Goal: Task Accomplishment & Management: Manage account settings

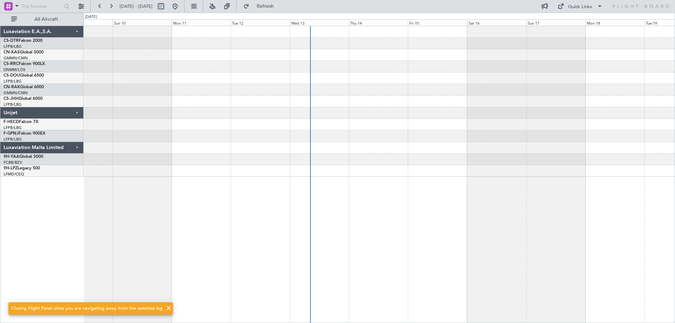
click at [282, 137] on div at bounding box center [379, 136] width 591 height 12
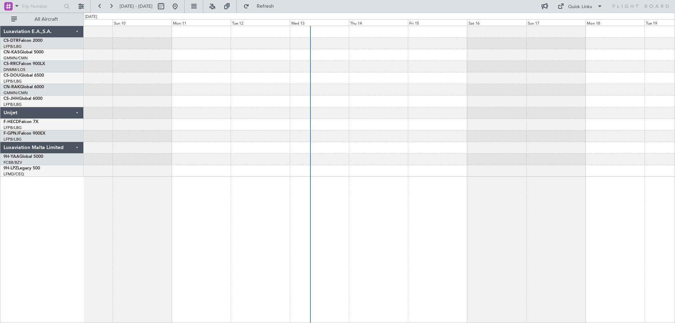
click at [138, 158] on div at bounding box center [379, 174] width 591 height 297
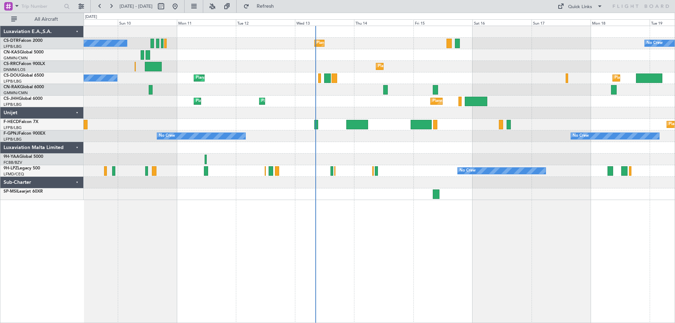
click at [194, 195] on div at bounding box center [379, 194] width 591 height 12
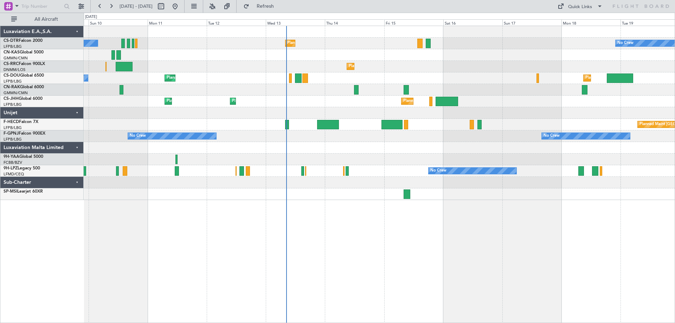
click at [178, 197] on div at bounding box center [379, 194] width 591 height 12
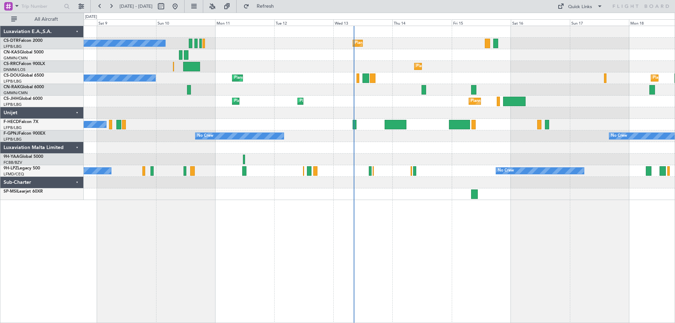
click at [418, 235] on div "No Crew Planned Maint Sofia Planned Maint Sofia No Crew Planned Maint Lagos (Mu…" at bounding box center [379, 174] width 591 height 297
click at [600, 6] on span at bounding box center [600, 6] width 8 height 8
click at [582, 23] on button "Trip Builder" at bounding box center [580, 23] width 53 height 17
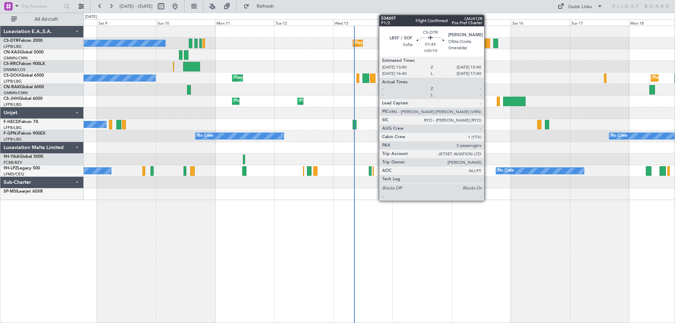
click at [487, 45] on div at bounding box center [487, 43] width 5 height 9
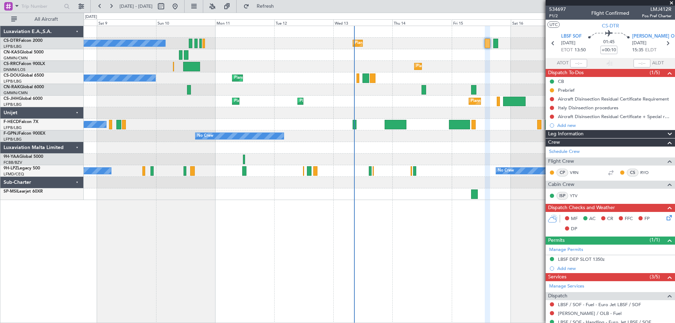
click at [670, 4] on span at bounding box center [671, 3] width 7 height 6
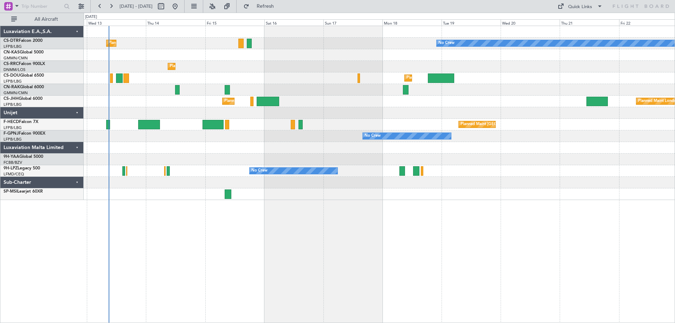
click at [311, 188] on div at bounding box center [379, 194] width 591 height 12
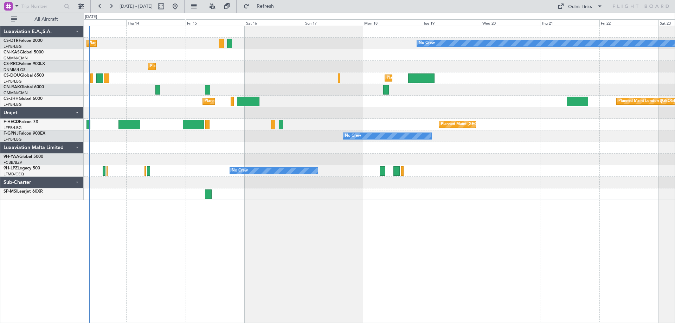
click at [482, 224] on div "No Crew Planned Maint Sofia Planned Maint Lagos (Murtala Muhammed) Planned Main…" at bounding box center [379, 174] width 591 height 297
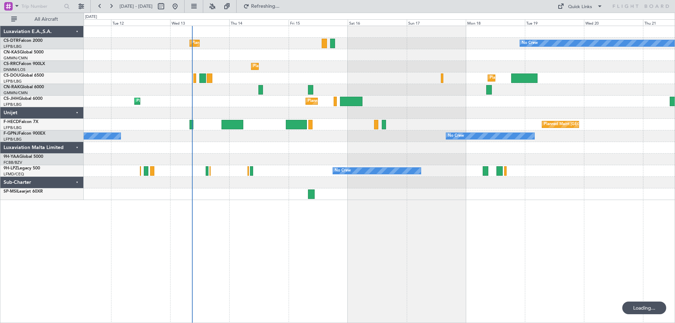
click at [427, 263] on div "No Crew Planned Maint Sofia No Crew Planned Maint Lagos (Murtala Muhammed) Plan…" at bounding box center [379, 174] width 591 height 297
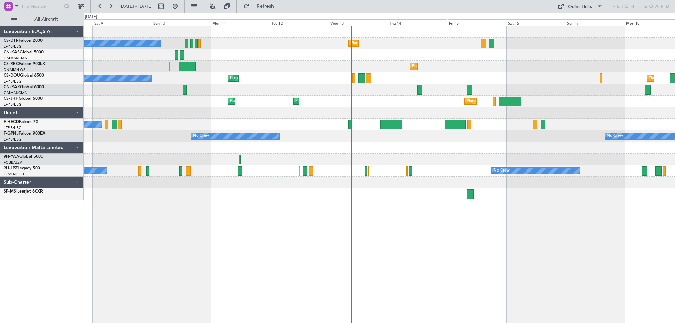
click at [579, 157] on div at bounding box center [379, 160] width 591 height 12
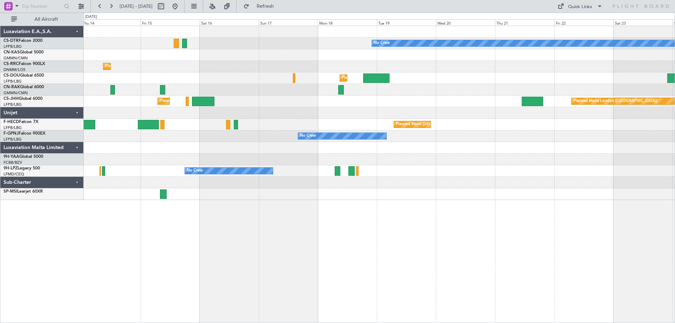
click at [435, 198] on div "No Crew Planned Maint Sofia Planned Maint Lagos (Murtala Muhammed) Planned Main…" at bounding box center [379, 174] width 591 height 297
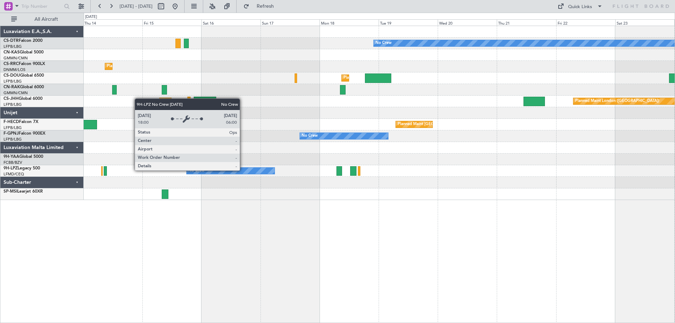
click at [243, 170] on div "No Crew" at bounding box center [231, 171] width 88 height 6
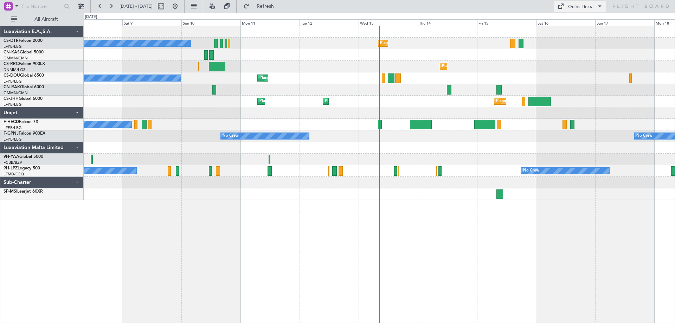
click at [598, 6] on span at bounding box center [600, 6] width 8 height 8
click at [579, 23] on button "Trip Builder" at bounding box center [580, 23] width 53 height 17
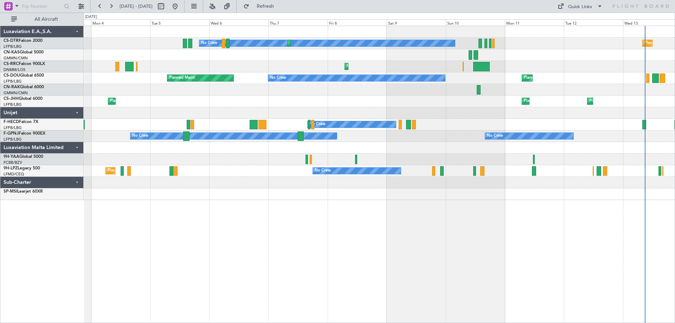
click at [403, 243] on div "Planned Maint Sofia No Crew Planned Maint Sofia Planned Maint Olbia (Costa Smer…" at bounding box center [379, 174] width 591 height 297
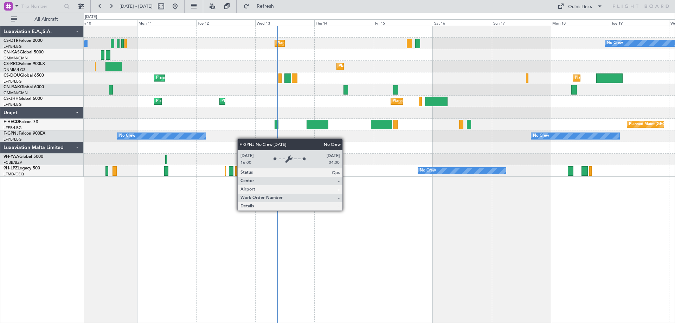
click at [204, 136] on div "No Crew Planned Maint Sofia No Crew Planned Maint Lagos (Murtala Muhammed) Plan…" at bounding box center [379, 101] width 591 height 151
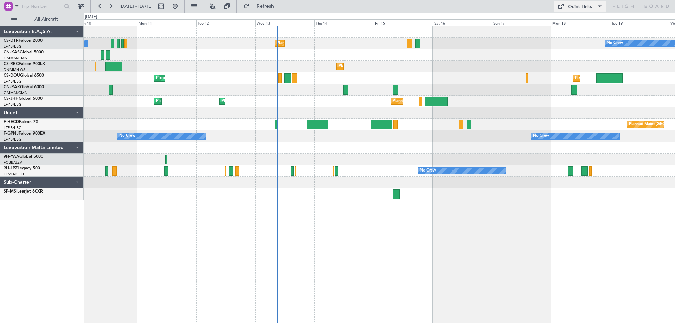
click at [598, 6] on span at bounding box center [600, 6] width 8 height 8
click at [583, 20] on button "Trip Builder" at bounding box center [580, 23] width 53 height 17
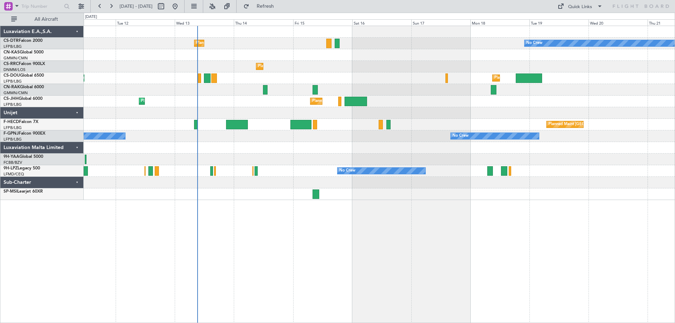
click at [507, 220] on div "No Crew Planned Maint Sofia No Crew Planned Maint Lagos (Murtala Muhammed) Plan…" at bounding box center [379, 174] width 591 height 297
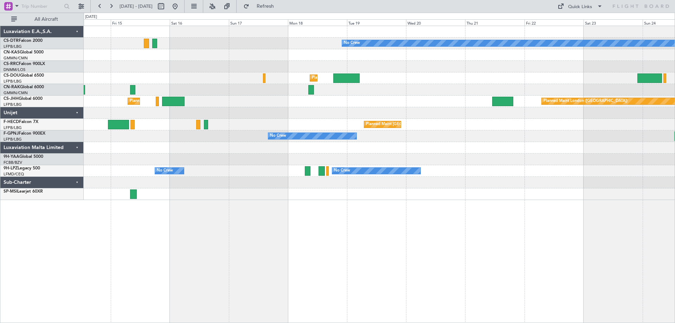
click at [238, 201] on div "No Crew Planned Maint Sofia Planned Maint Lagos (Murtala Muhammed) Planned Main…" at bounding box center [379, 174] width 591 height 297
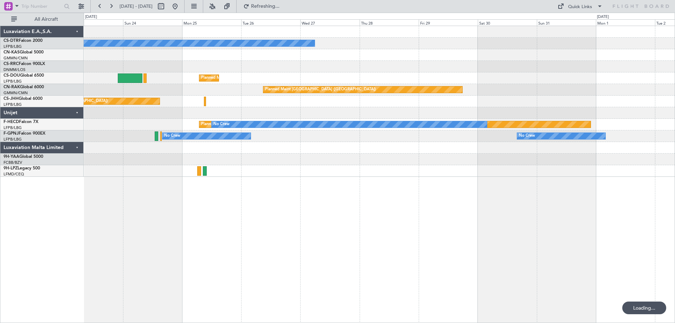
click at [31, 212] on div "No Crew Planned Maint Paris (Le Bourget) Planned Maint Berlin (Brandenburg) Pla…" at bounding box center [337, 168] width 675 height 310
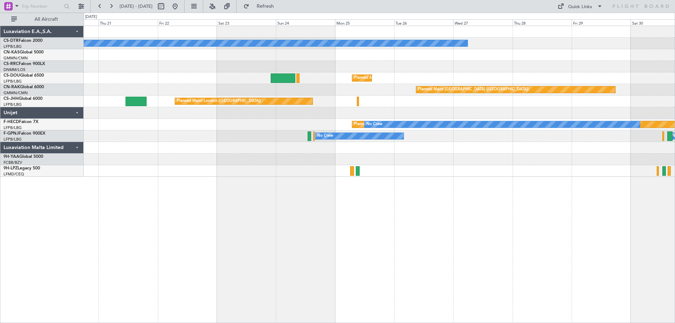
click at [457, 224] on div "No Crew Planned Maint Paris (Le Bourget) Planned Maint London (Luton) Planned M…" at bounding box center [379, 174] width 591 height 297
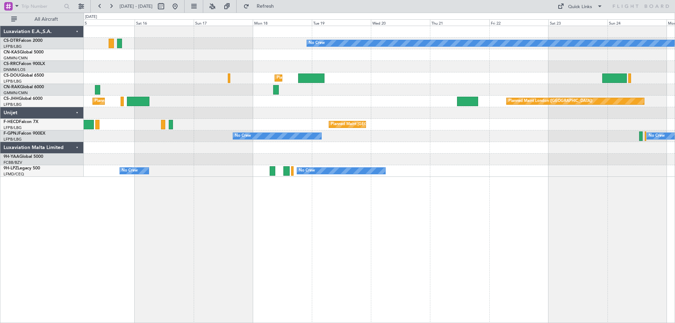
click at [579, 265] on div "No Crew Planned Maint Sofia Planned Maint Lagos (Murtala Muhammed) Planned Main…" at bounding box center [379, 174] width 591 height 297
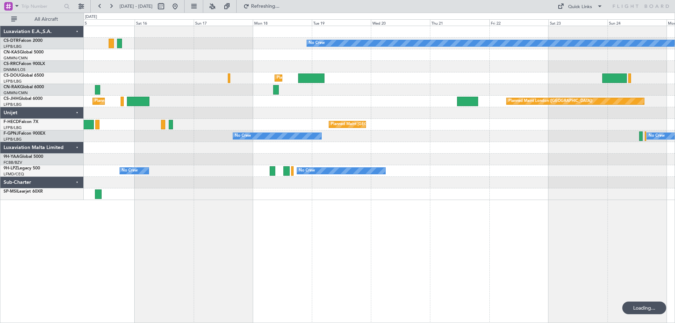
click at [417, 220] on div "No Crew Planned Maint Sofia Planned Maint [GEOGRAPHIC_DATA] ([PERSON_NAME]) Pla…" at bounding box center [379, 174] width 591 height 297
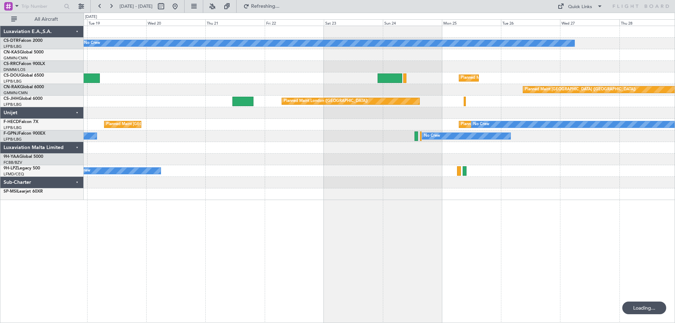
click at [403, 225] on div "No Crew Planned Maint Paris (Le Bourget) Planned Maint London (Luton) Planned M…" at bounding box center [379, 174] width 591 height 297
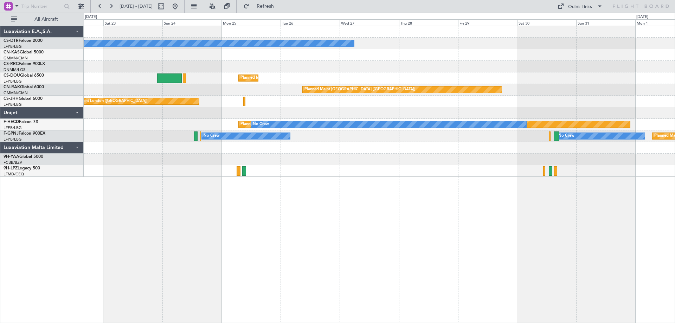
click at [571, 251] on div "No Crew Planned Maint Paris (Le Bourget) Planned Maint Berlin (Brandenburg) Pla…" at bounding box center [379, 174] width 591 height 297
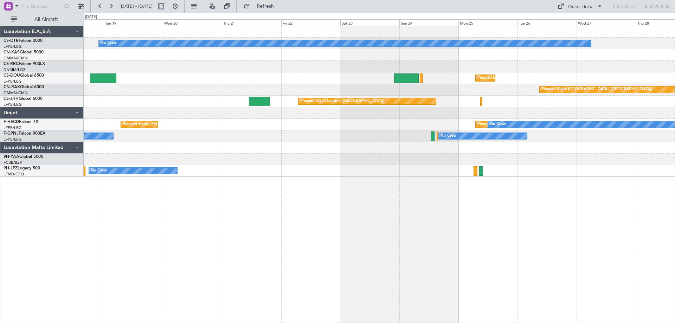
click at [661, 266] on div "No Crew Planned Maint Paris (Le Bourget) Planned Maint London (Luton) Planned M…" at bounding box center [379, 174] width 591 height 297
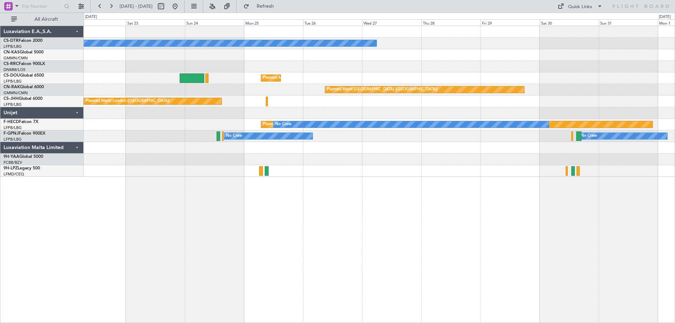
click at [228, 188] on div "No Crew Planned Maint Paris (Le Bourget) Planned Maint Berlin (Brandenburg) Pla…" at bounding box center [379, 174] width 591 height 297
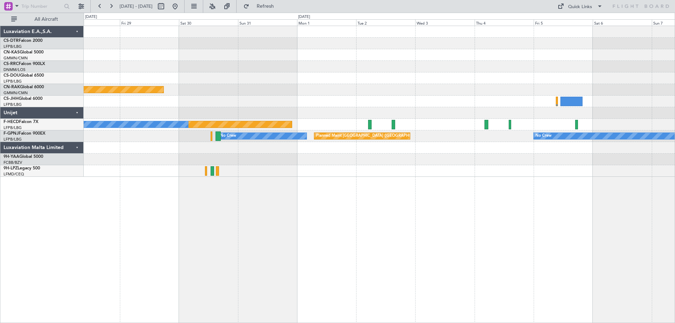
click at [160, 187] on div "No Crew Planned Maint Berlin (Brandenburg) Planned Maint Paris (Le Bourget) No …" at bounding box center [379, 174] width 591 height 297
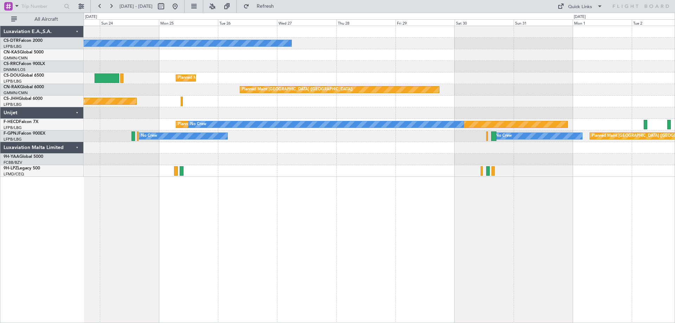
click at [675, 240] on div "No Crew Planned Maint Paris (Le Bourget) Planned Maint Berlin (Brandenburg) Pla…" at bounding box center [337, 168] width 675 height 310
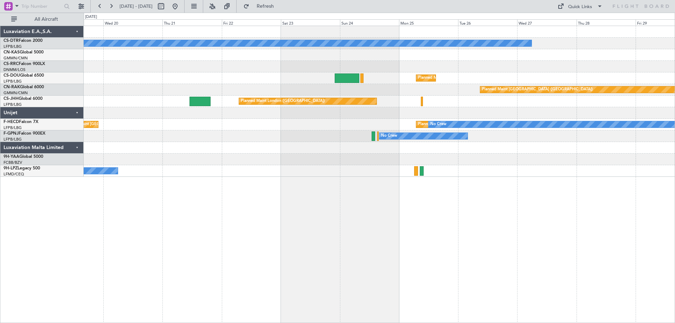
click at [675, 275] on div "No Crew Planned Maint Paris (Le Bourget) Planned Maint London (Luton) Planned M…" at bounding box center [337, 168] width 675 height 310
click at [675, 323] on html "23 Aug 2025 - 02 Sep 2025 Refresh Quick Links All Aircraft No Crew Planned Main…" at bounding box center [337, 161] width 675 height 323
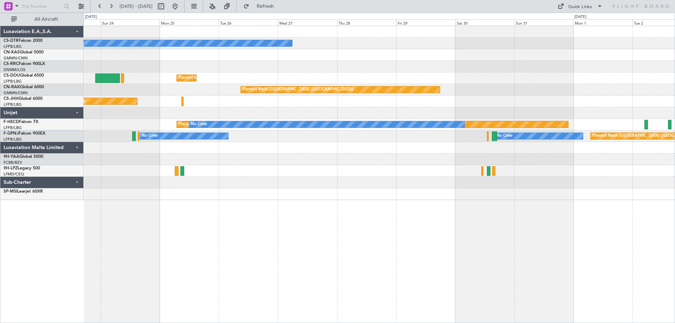
click at [75, 223] on div "No Crew Planned Maint Paris (Le Bourget) Planned Maint Berlin (Brandenburg) Pla…" at bounding box center [337, 168] width 675 height 310
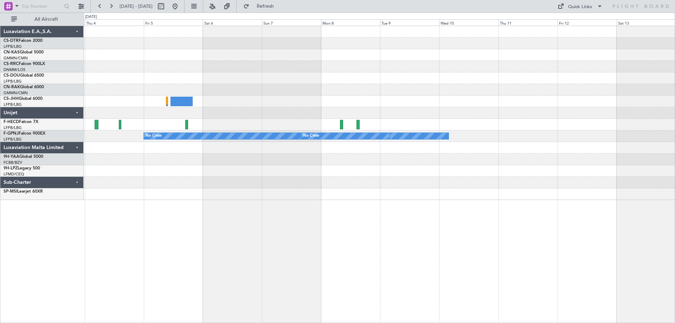
click at [4, 203] on div "No Crew No Crew Planned Maint Paris (Le Bourget) Luxaviation E.A.,S.A. CS-DTR F…" at bounding box center [337, 168] width 675 height 310
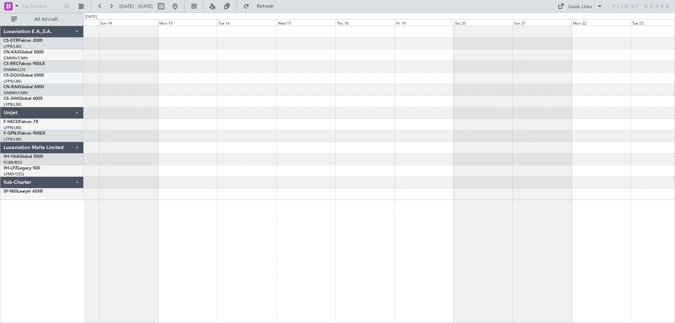
click at [69, 181] on div "Luxaviation E.A.,S.A. CS-DTR Falcon 2000 LFPB/LBG Paris (Le Bourget) CN-KAS Glo…" at bounding box center [337, 168] width 675 height 310
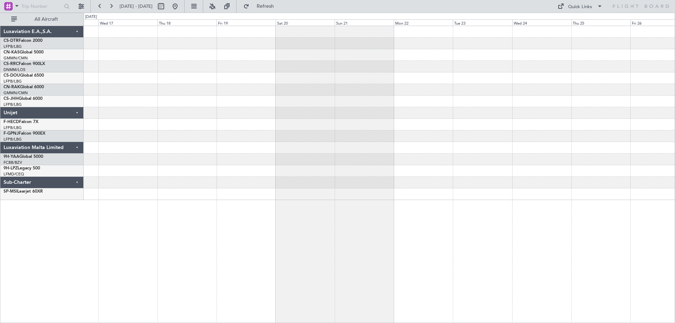
click at [119, 177] on div at bounding box center [379, 113] width 591 height 174
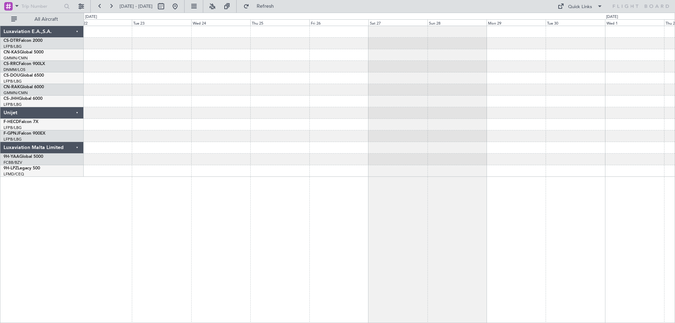
click at [675, 220] on div "Luxaviation E.A.,S.A. CS-DTR Falcon 2000 LFPB/LBG Paris (Le Bourget) CN-KAS Glo…" at bounding box center [337, 168] width 675 height 310
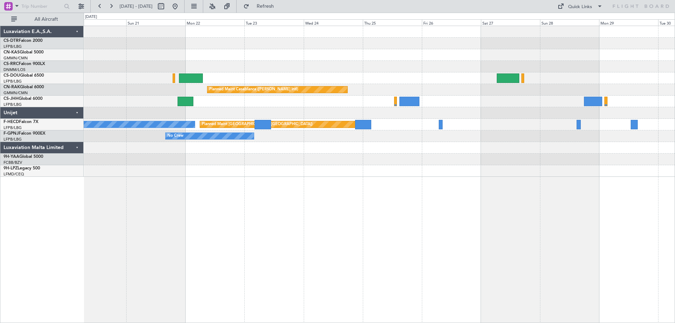
click at [558, 251] on div "Planned Maint Casablanca (Mohammed V Intl) Planned Maint Paris (Le Bourget) No …" at bounding box center [337, 168] width 675 height 310
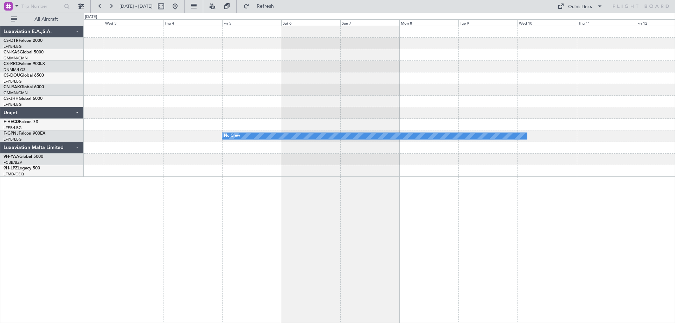
click at [675, 280] on div "Planned Maint Paris (Le Bourget) No Crew No Crew Luxaviation E.A.,S.A. CS-DTR F…" at bounding box center [337, 168] width 675 height 310
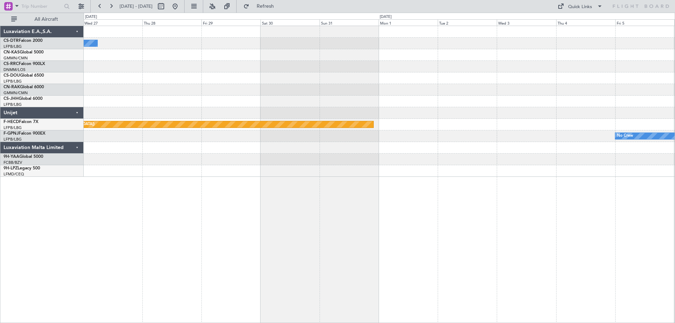
click at [649, 299] on div "No Crew Planned Maint Paris (Le Bourget) Planned Maint Paris (Le Bourget) No Cr…" at bounding box center [379, 174] width 591 height 297
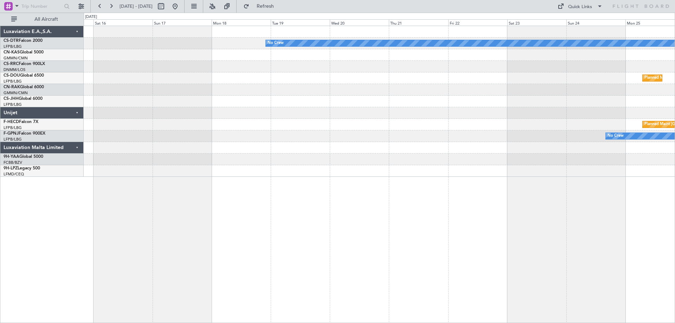
click at [675, 288] on div "No Crew Planned Maint Paris (Le Bourget) Planned Maint Paris (Le Bourget) Plann…" at bounding box center [337, 168] width 675 height 310
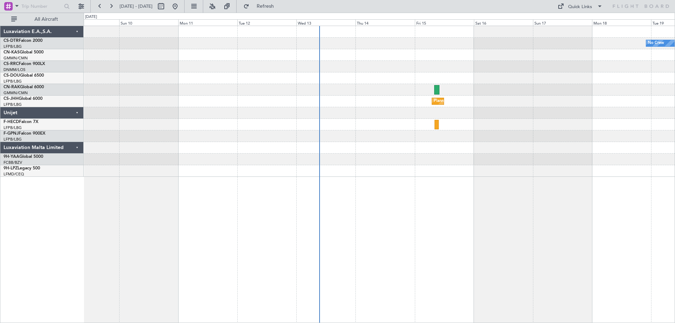
click at [675, 303] on div "No Crew Planned Maint Paris (Le Bourget) No Crew Luxaviation E.A.,S.A. CS-DTR F…" at bounding box center [337, 168] width 675 height 310
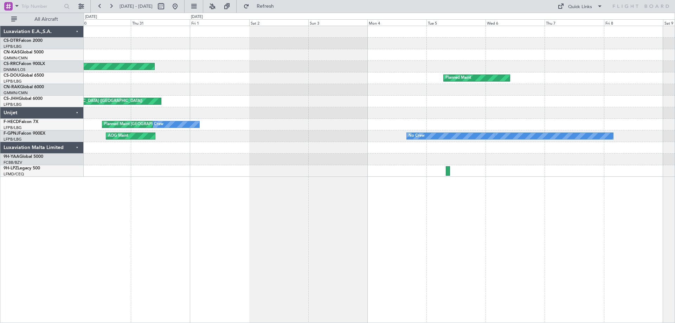
click at [675, 288] on div "Planned Maint Paris (Le Bourget) Planned Maint Planned Maint Paris (Le Bourget)…" at bounding box center [337, 168] width 675 height 310
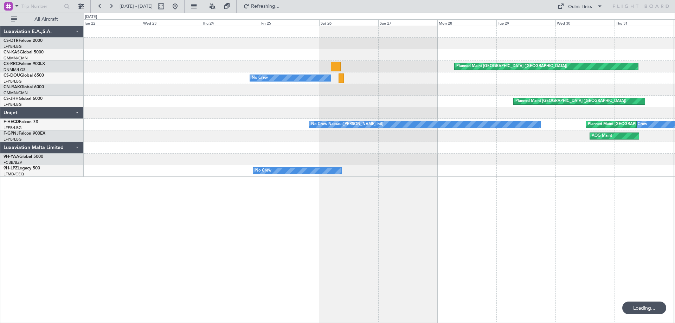
click at [675, 282] on div "Planned Maint Paris (Le Bourget) No Crew Planned Maint Paris (Le Bourget) No Cr…" at bounding box center [337, 168] width 675 height 310
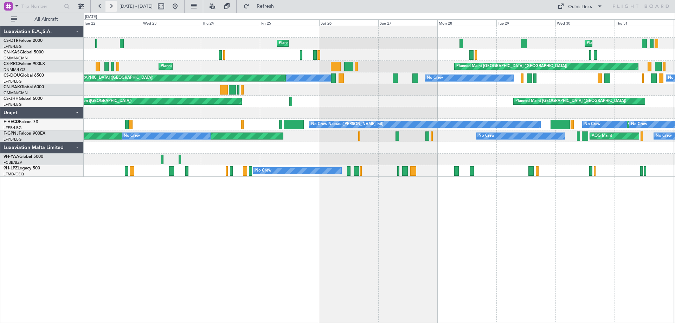
click at [112, 7] on button at bounding box center [110, 6] width 11 height 11
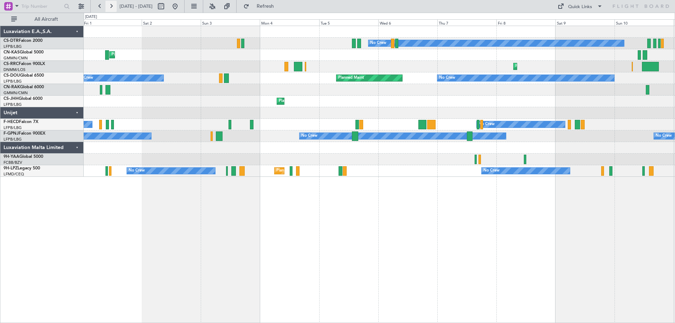
click at [112, 7] on button at bounding box center [110, 6] width 11 height 11
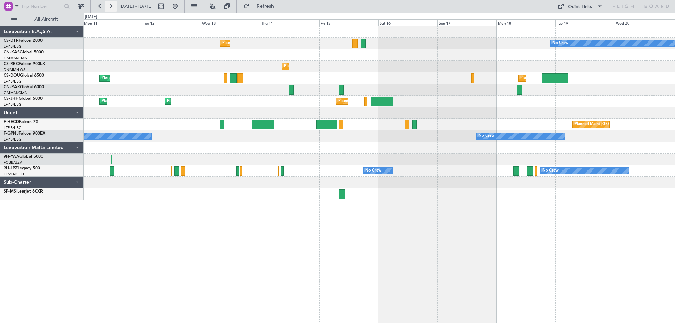
click at [112, 7] on button at bounding box center [110, 6] width 11 height 11
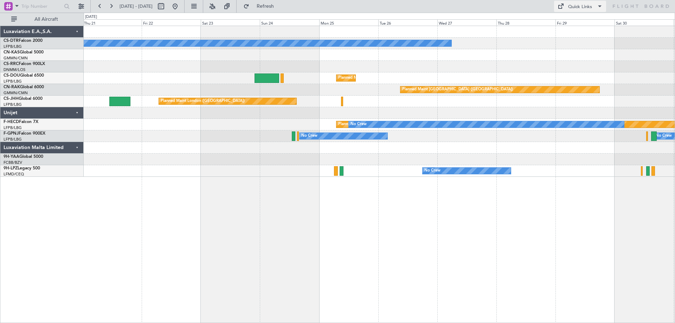
click at [597, 5] on span at bounding box center [600, 6] width 8 height 8
click at [569, 22] on button "Trip Builder" at bounding box center [580, 23] width 53 height 17
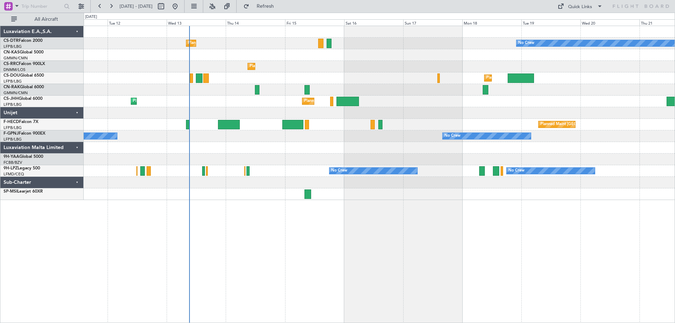
click at [355, 196] on div at bounding box center [379, 194] width 591 height 12
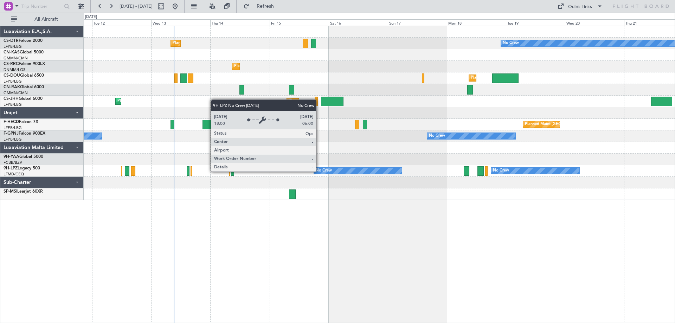
click at [319, 171] on div "No Crew" at bounding box center [324, 171] width 16 height 11
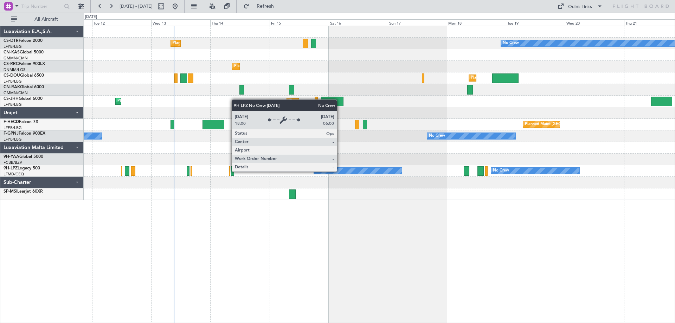
click at [340, 171] on div "No Crew" at bounding box center [358, 171] width 88 height 6
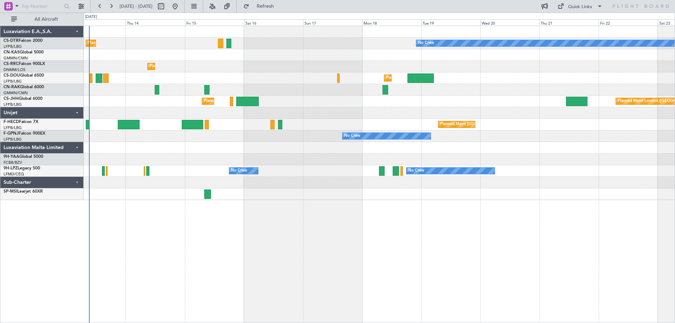
click at [268, 202] on div "Planned Maint Sofia No Crew Planned Maint Lagos (Murtala Muhammed) Planned Main…" at bounding box center [379, 174] width 591 height 297
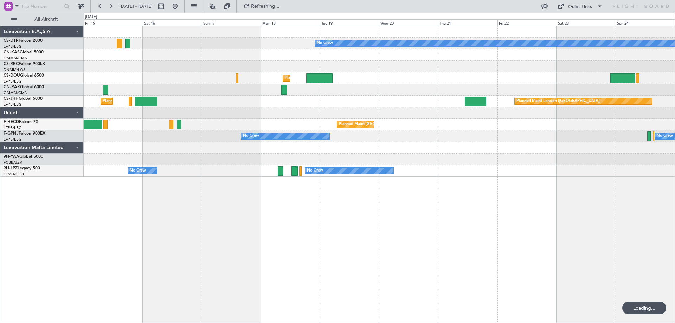
click at [417, 204] on div "No Crew Planned Maint Sofia Planned Maint Lagos (Murtala Muhammed) Planned Main…" at bounding box center [379, 174] width 591 height 297
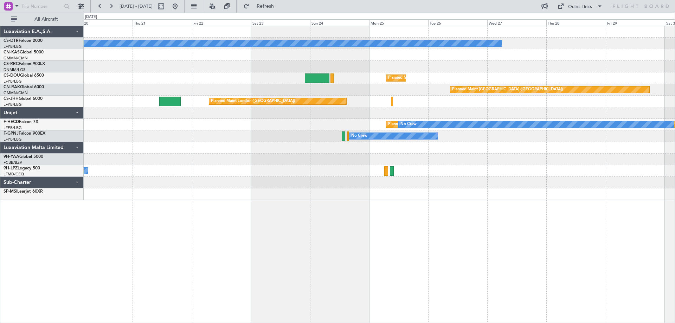
click at [340, 173] on div "No Crew Planned Maint Paris (Le Bourget) Planned Maint London (Luton) Planned M…" at bounding box center [379, 113] width 591 height 174
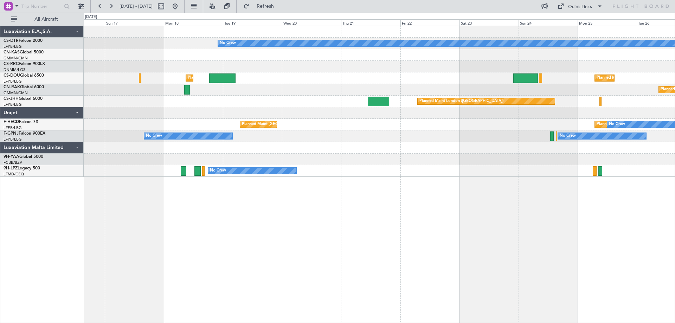
click at [388, 250] on div "No Crew Planned Maint Lagos (Murtala Muhammed) Planned Maint Paris (Le Bourget)…" at bounding box center [379, 174] width 591 height 297
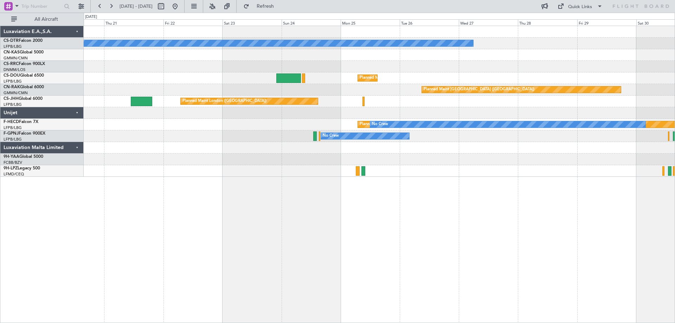
click at [365, 190] on div "No Crew Planned Maint Paris (Le Bourget) Planned Maint London (Luton) Planned M…" at bounding box center [379, 174] width 591 height 297
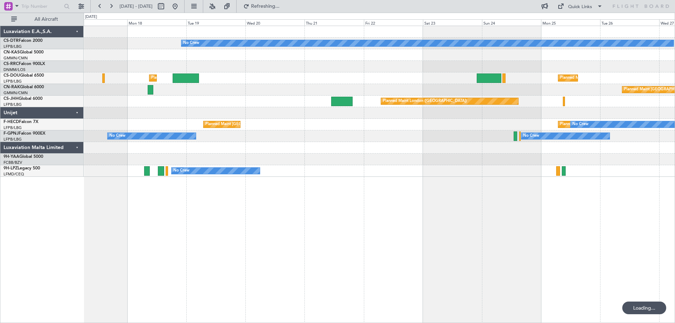
click at [551, 220] on div "No Crew Planned Maint Paris (Le Bourget) Planned Maint London (Luton) Planned M…" at bounding box center [379, 174] width 591 height 297
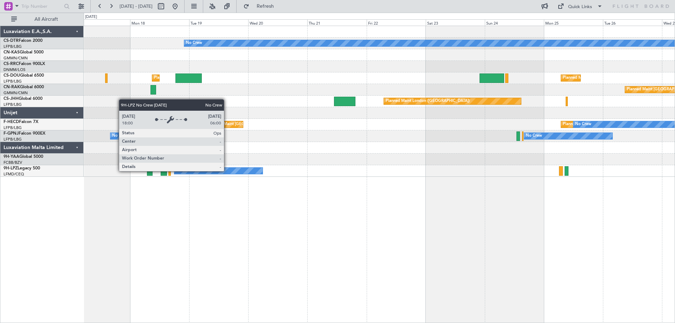
click at [227, 171] on div "No Crew" at bounding box center [218, 171] width 88 height 6
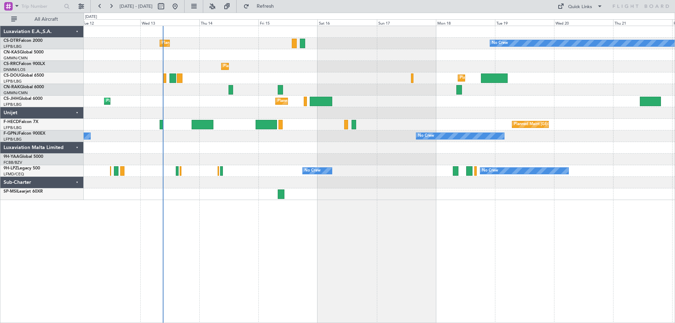
click at [352, 242] on div "Planned Maint Sofia No Crew No Crew Planned Maint [GEOGRAPHIC_DATA] ([PERSON_NA…" at bounding box center [379, 174] width 591 height 297
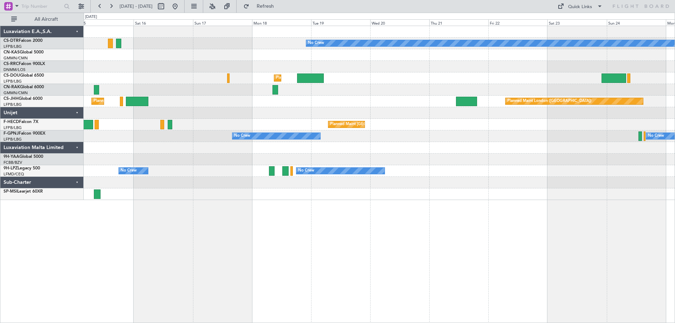
click at [285, 248] on div "No Crew Planned Maint Sofia Planned Maint [GEOGRAPHIC_DATA] ([PERSON_NAME]) Pla…" at bounding box center [379, 174] width 591 height 297
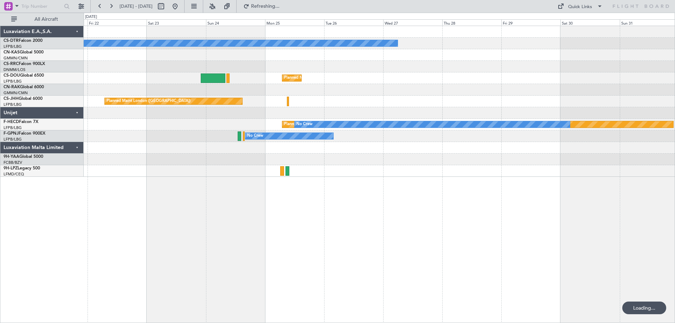
click at [143, 241] on div "No Crew Planned Maint [GEOGRAPHIC_DATA] ([GEOGRAPHIC_DATA]) Planned Maint [GEOG…" at bounding box center [379, 174] width 591 height 297
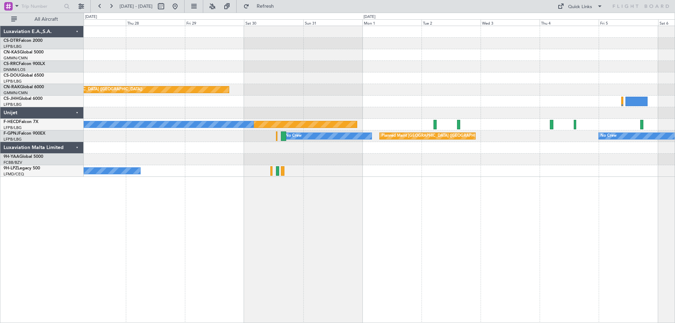
click at [199, 152] on div "No Crew Planned Maint [GEOGRAPHIC_DATA] ([GEOGRAPHIC_DATA]) Planned Maint [GEOG…" at bounding box center [379, 101] width 591 height 151
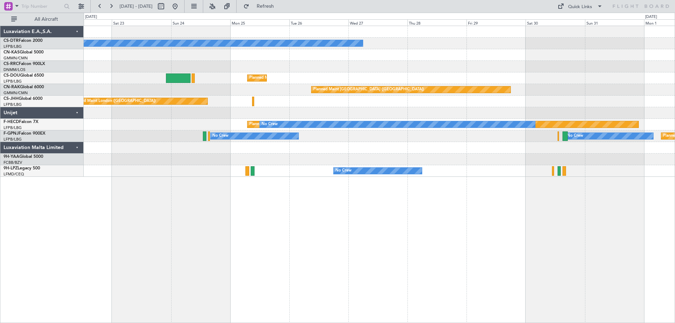
click at [674, 190] on div "No Crew Planned Maint [GEOGRAPHIC_DATA] ([GEOGRAPHIC_DATA]) Planned Maint [GEOG…" at bounding box center [379, 174] width 591 height 297
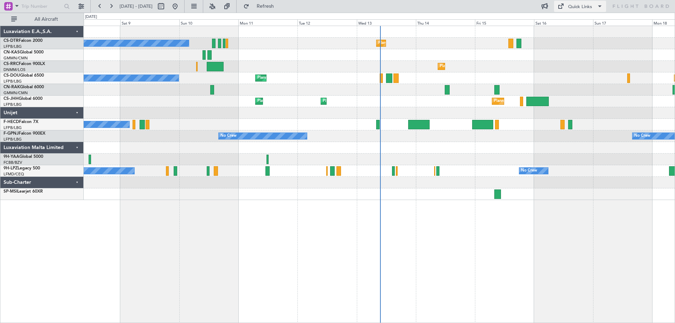
click at [602, 3] on span at bounding box center [600, 6] width 8 height 8
click at [578, 21] on button "Trip Builder" at bounding box center [580, 23] width 53 height 17
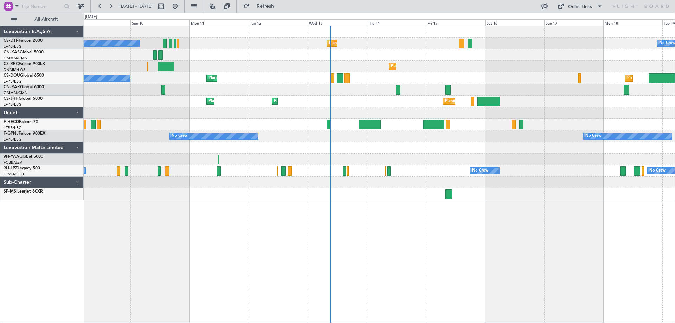
click at [163, 159] on div "No Crew Planned Maint Sofia No Crew Planned Maint Sofia Planned Maint [GEOGRAPH…" at bounding box center [379, 113] width 591 height 174
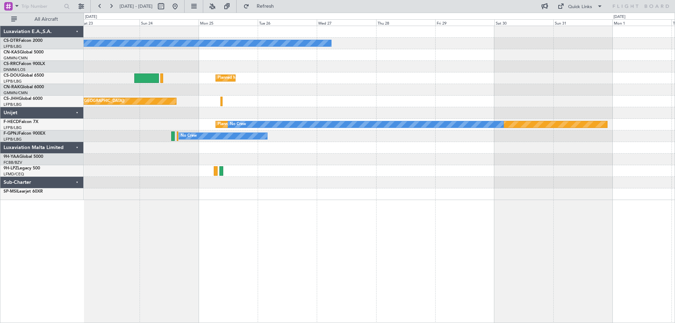
click at [33, 171] on div "No Crew Planned Maint [GEOGRAPHIC_DATA] ([GEOGRAPHIC_DATA]) Planned Maint [GEOG…" at bounding box center [337, 168] width 675 height 310
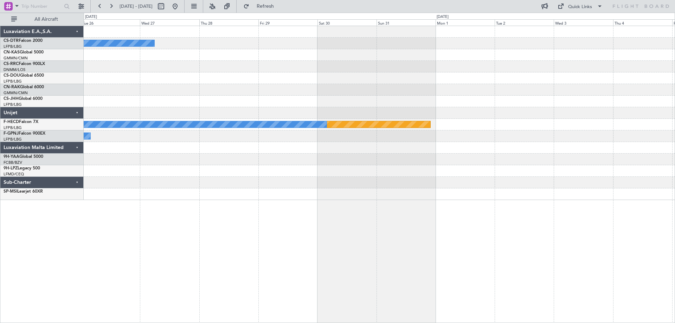
click at [169, 194] on div at bounding box center [379, 194] width 591 height 12
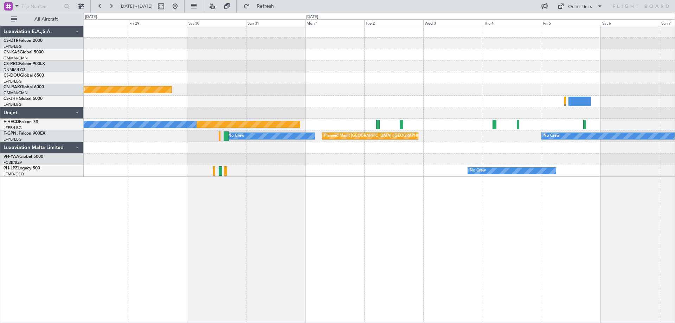
click at [380, 223] on div "No Crew Planned Maint [GEOGRAPHIC_DATA] ([GEOGRAPHIC_DATA]) Planned Maint [GEOG…" at bounding box center [379, 174] width 591 height 297
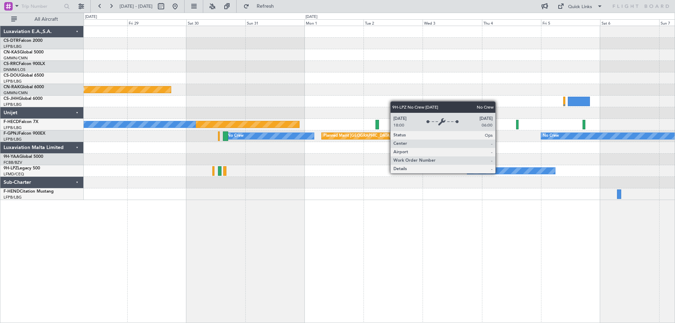
click at [499, 173] on div "No Crew" at bounding box center [511, 171] width 88 height 6
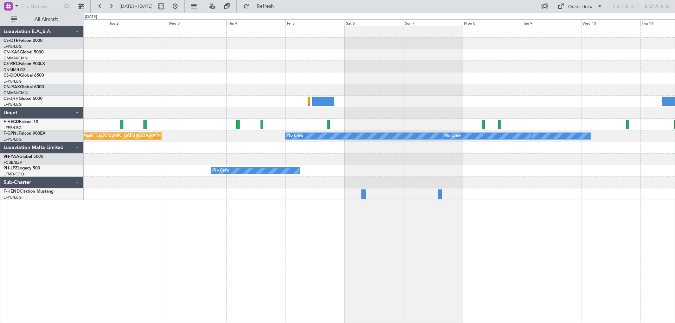
click at [320, 206] on div "Planned Maint [GEOGRAPHIC_DATA] ([GEOGRAPHIC_DATA]) No Crew No Crew No Crew Pla…" at bounding box center [379, 174] width 591 height 297
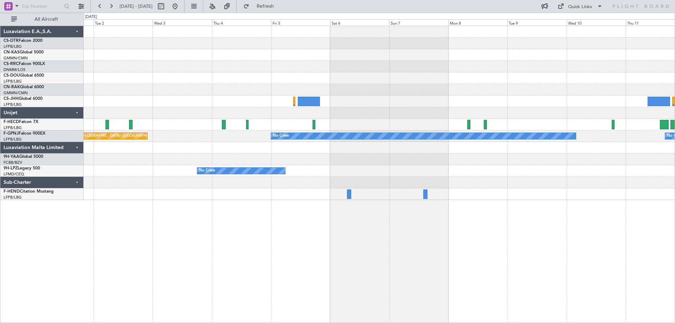
click at [419, 183] on div "Planned Maint [GEOGRAPHIC_DATA] ([GEOGRAPHIC_DATA]) No Crew No Crew No Crew Pla…" at bounding box center [379, 113] width 591 height 174
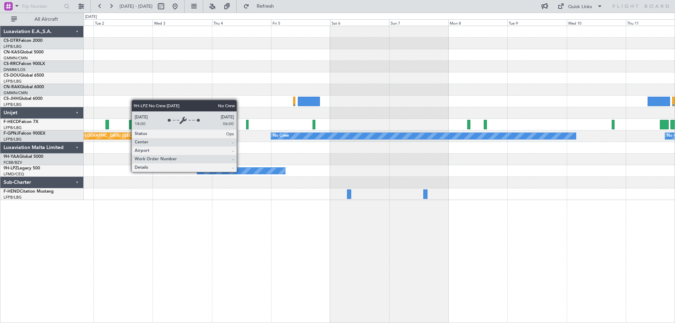
click at [240, 172] on div "No Crew" at bounding box center [241, 171] width 88 height 6
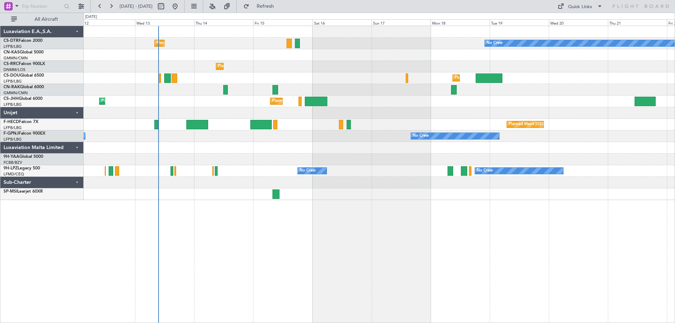
click at [234, 218] on div "Planned Maint Sofia No Crew No Crew Planned Maint [GEOGRAPHIC_DATA] ([PERSON_NA…" at bounding box center [379, 174] width 591 height 297
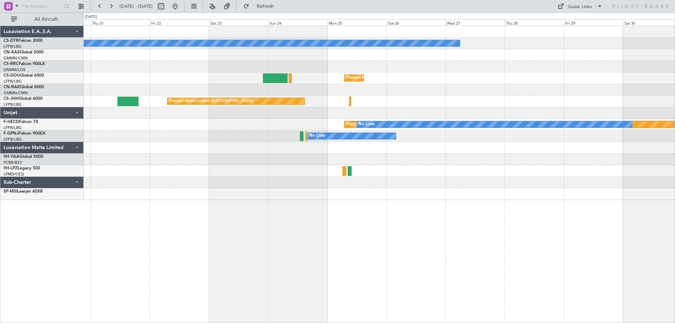
click at [145, 186] on div "No Crew Planned Maint [GEOGRAPHIC_DATA] ([GEOGRAPHIC_DATA]) Planned Maint [GEOG…" at bounding box center [379, 113] width 591 height 174
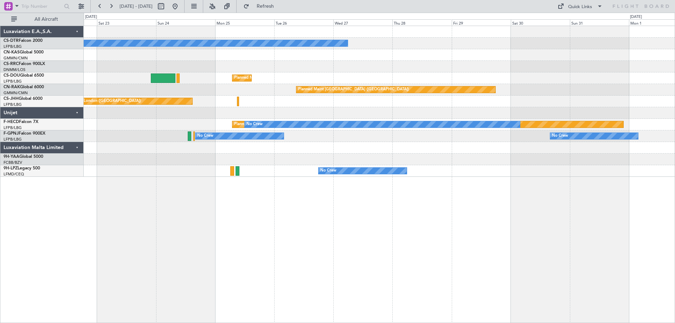
click at [376, 200] on div "No Crew Planned Maint [GEOGRAPHIC_DATA] ([GEOGRAPHIC_DATA]) Planned Maint [GEOG…" at bounding box center [379, 174] width 591 height 297
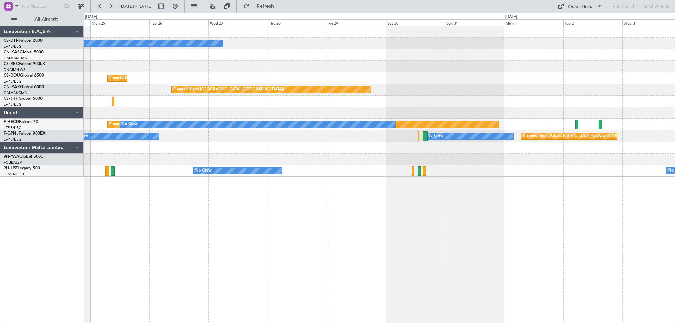
click at [270, 214] on div "No Crew Planned Maint [GEOGRAPHIC_DATA] ([GEOGRAPHIC_DATA]) Planned Maint [GEOG…" at bounding box center [379, 174] width 591 height 297
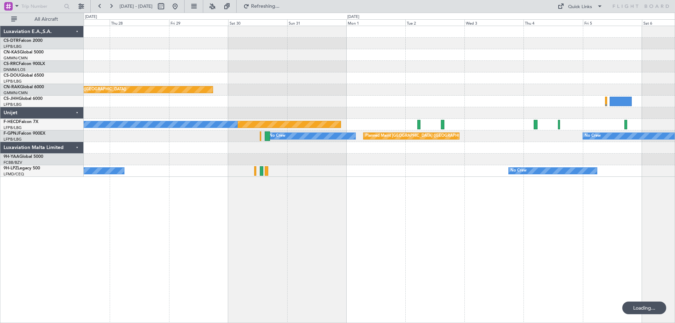
click at [674, 264] on div "No Crew Planned Maint Paris (Le Bourget) Planned Maint Berlin (Brandenburg) Pla…" at bounding box center [379, 174] width 591 height 297
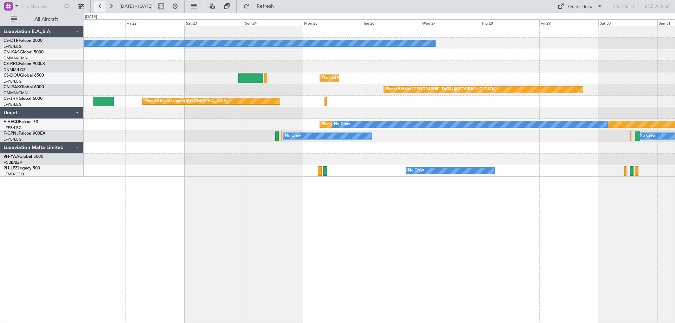
click at [100, 7] on button at bounding box center [99, 6] width 11 height 11
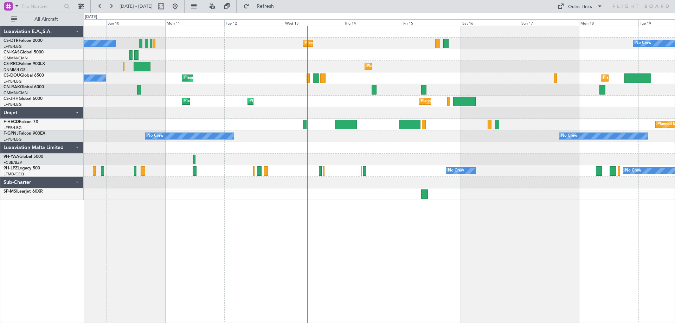
click at [340, 151] on div at bounding box center [379, 148] width 591 height 12
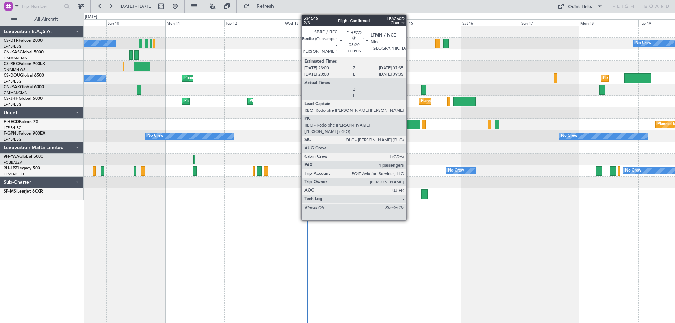
click at [410, 126] on div at bounding box center [409, 124] width 21 height 9
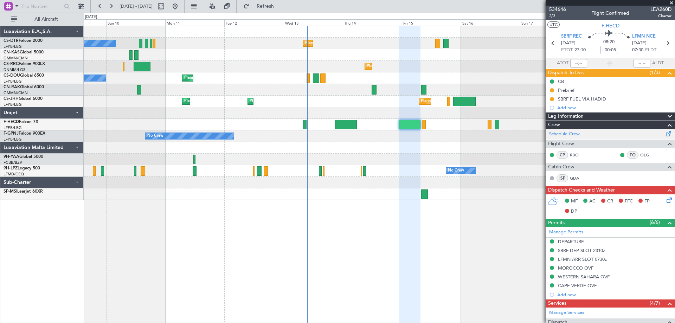
click at [565, 132] on link "Schedule Crew" at bounding box center [564, 134] width 31 height 7
click at [673, 5] on span at bounding box center [671, 3] width 7 height 6
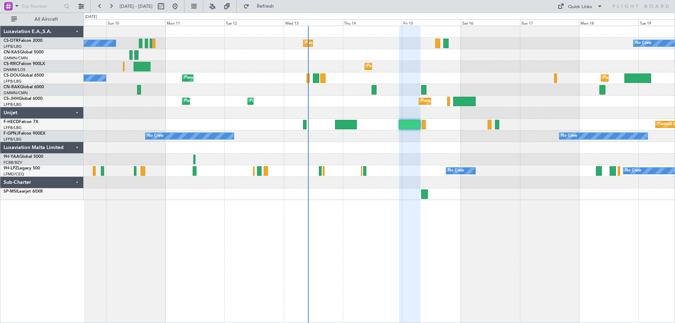
type input "0"
